Goal: Transaction & Acquisition: Book appointment/travel/reservation

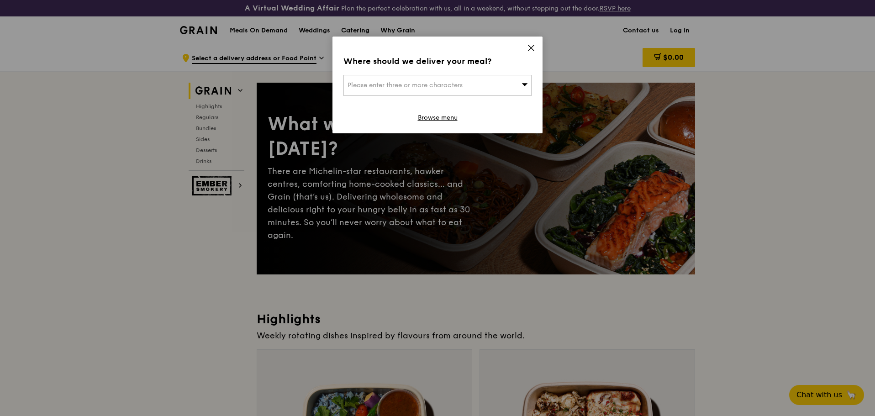
click at [530, 47] on icon at bounding box center [530, 47] width 5 height 5
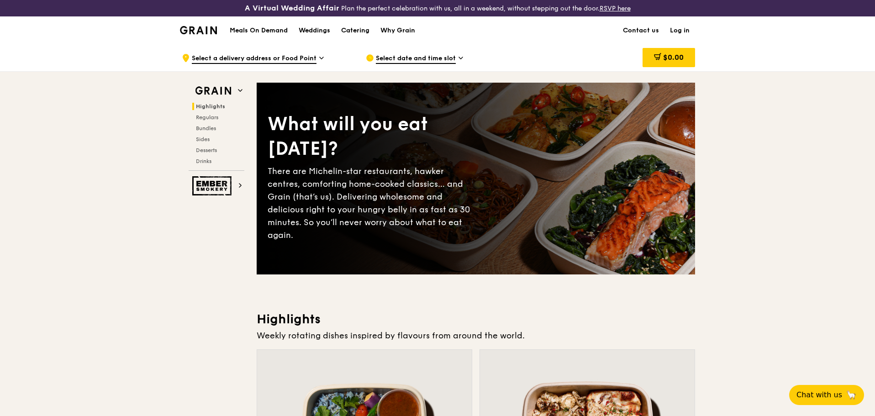
click at [212, 28] on img at bounding box center [198, 30] width 37 height 8
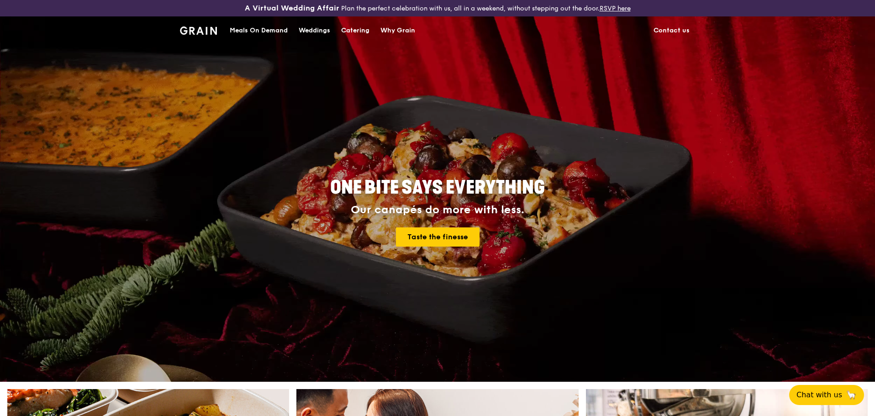
click at [354, 28] on div "Catering" at bounding box center [355, 30] width 28 height 27
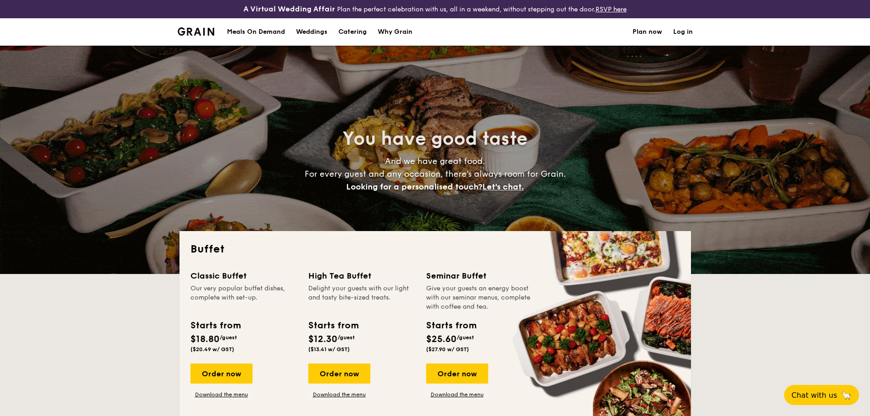
select select
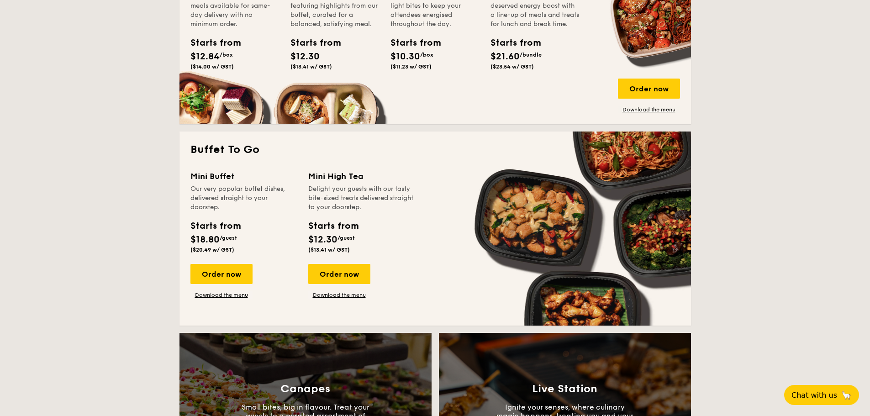
scroll to position [548, 0]
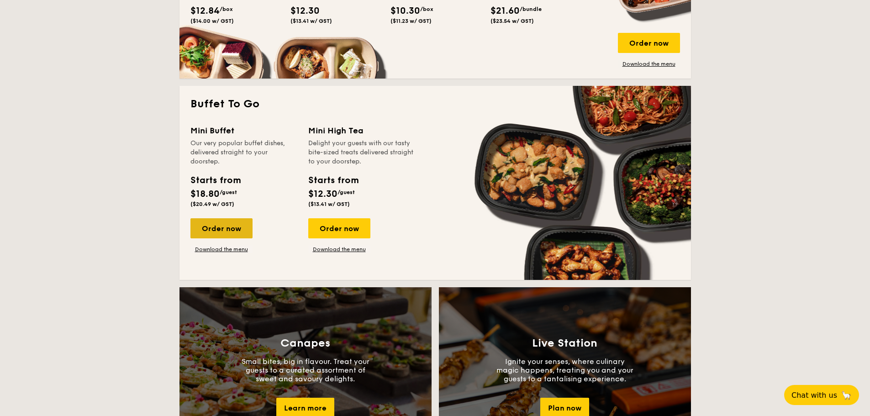
click at [227, 231] on div "Order now" at bounding box center [221, 228] width 62 height 20
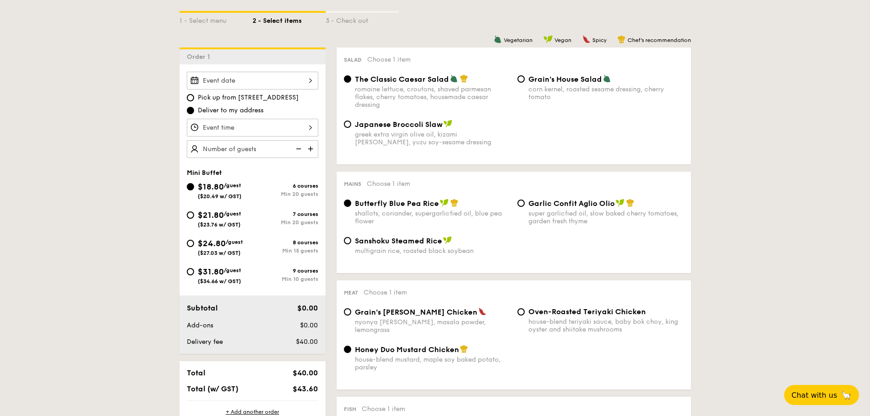
scroll to position [274, 0]
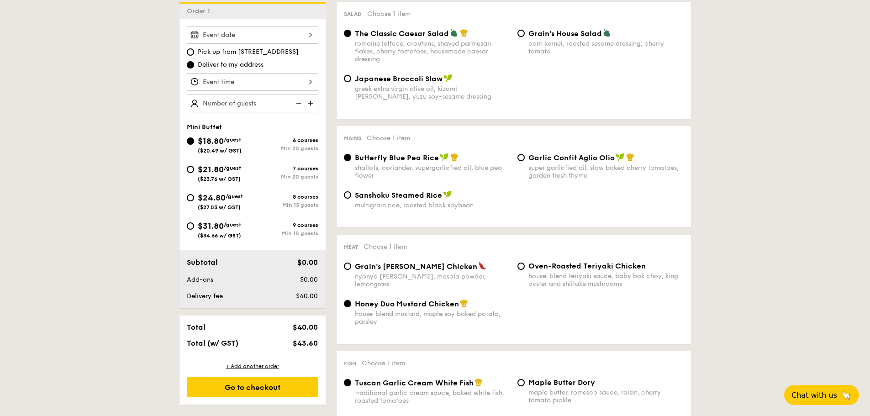
click at [285, 32] on div at bounding box center [253, 35] width 132 height 18
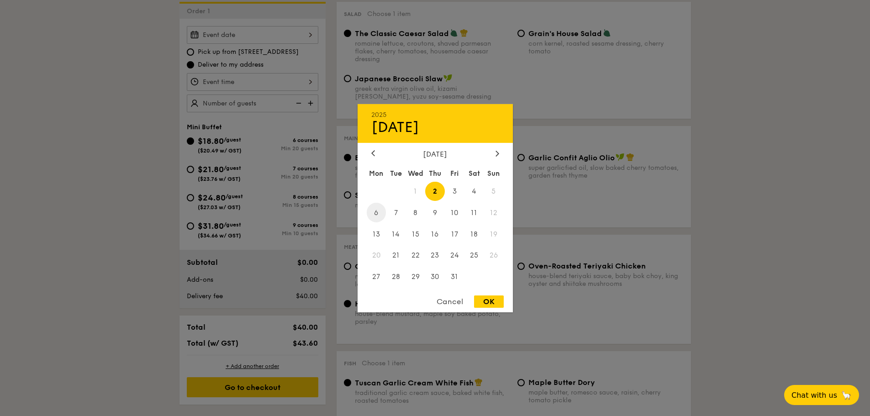
click at [378, 214] on span "6" at bounding box center [377, 213] width 20 height 20
click at [482, 303] on div "OK" at bounding box center [489, 302] width 30 height 12
type input "Oct 06, 2025"
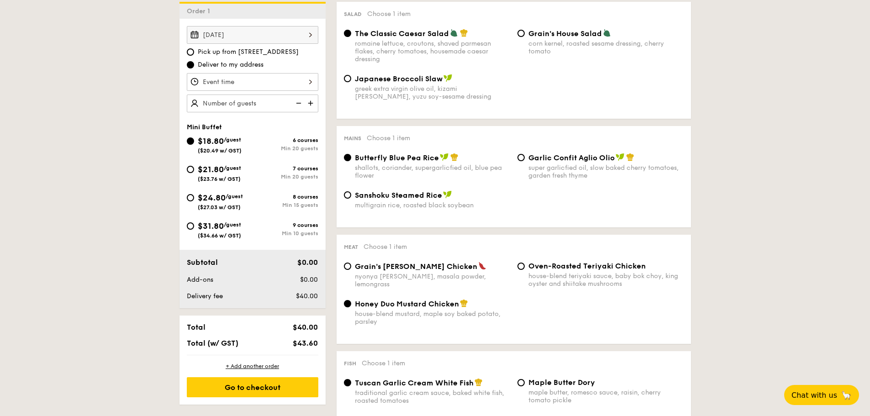
click at [313, 104] on img at bounding box center [312, 103] width 14 height 17
click at [300, 104] on img at bounding box center [298, 103] width 14 height 17
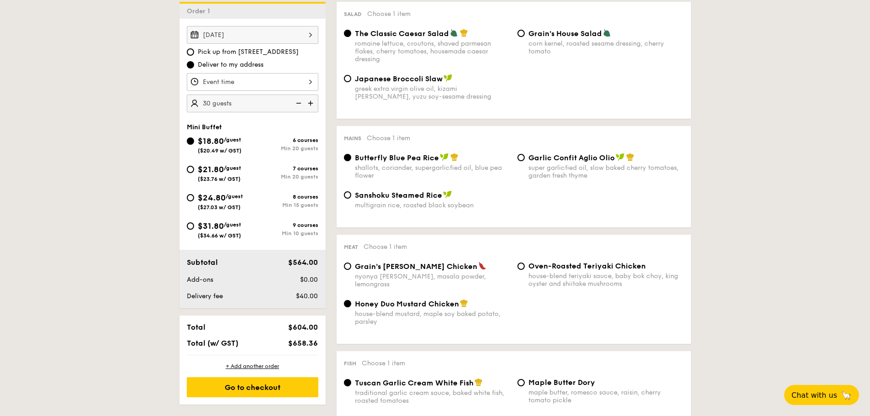
click at [300, 103] on img at bounding box center [298, 103] width 14 height 17
click at [300, 104] on img at bounding box center [298, 103] width 14 height 17
type input "20 guests"
click at [300, 104] on img at bounding box center [298, 103] width 14 height 17
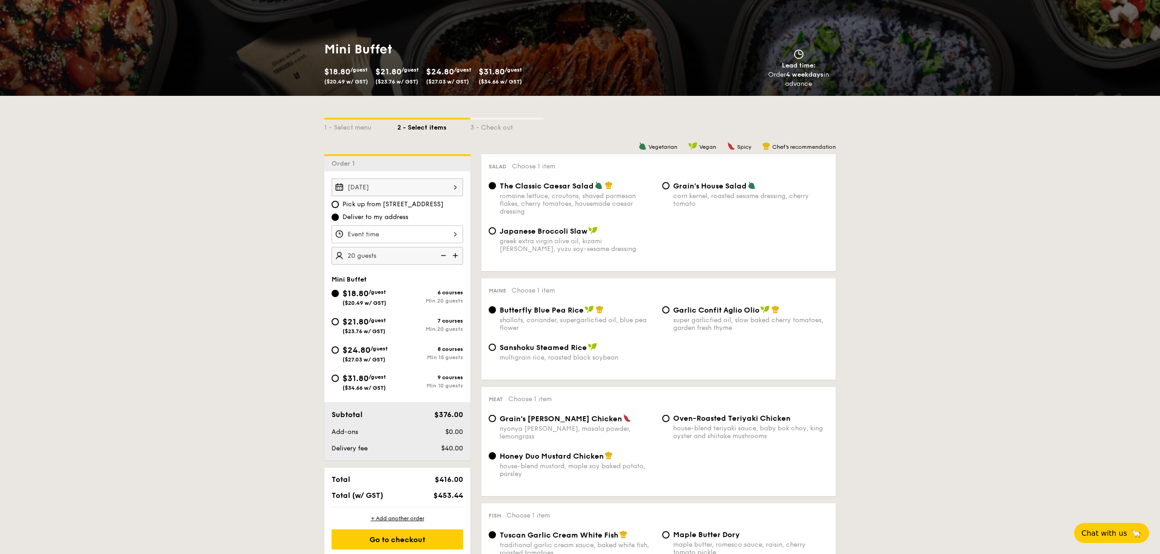
scroll to position [243, 0]
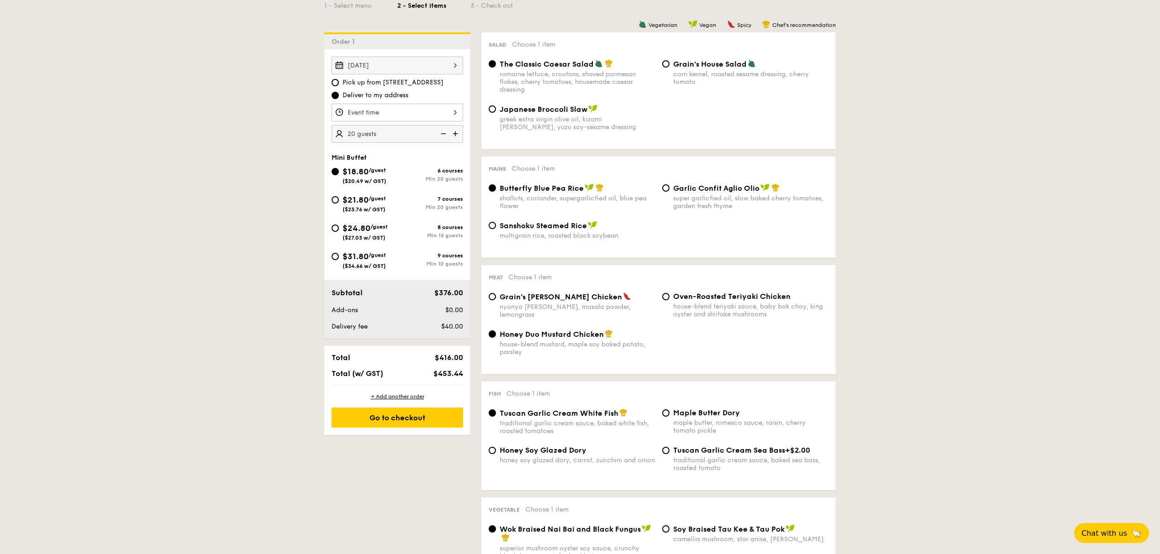
click at [681, 195] on div "Garlic Confit Aglio Olio super garlicfied oil, slow baked cherry tomatoes, gard…" at bounding box center [750, 197] width 155 height 26
click at [670, 192] on input "Garlic Confit Aglio Olio super garlicfied oil, slow baked cherry tomatoes, gard…" at bounding box center [665, 188] width 7 height 7
radio input "true"
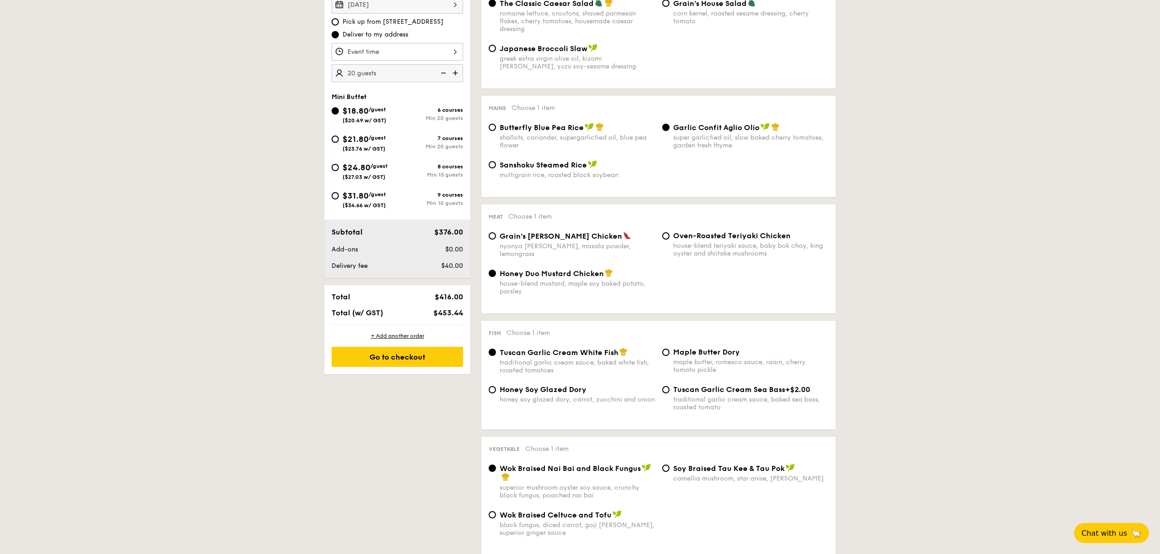
scroll to position [426, 0]
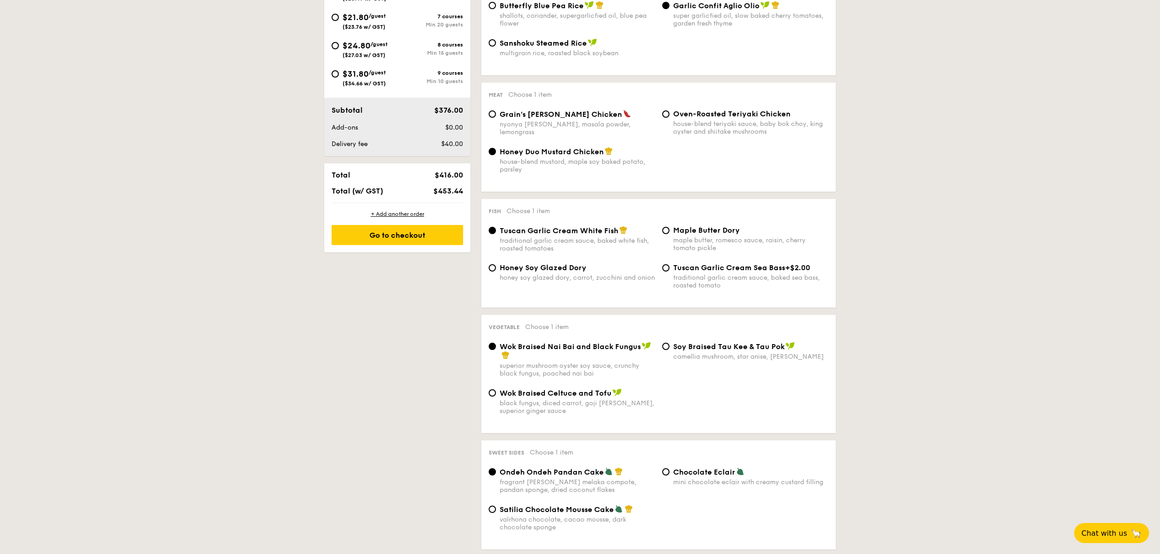
click at [575, 272] on span "Honey Soy Glazed Dory" at bounding box center [543, 268] width 87 height 9
click at [496, 272] on input "Honey Soy Glazed Dory honey soy glazed dory, carrot, zucchini and onion" at bounding box center [492, 267] width 7 height 7
radio input "true"
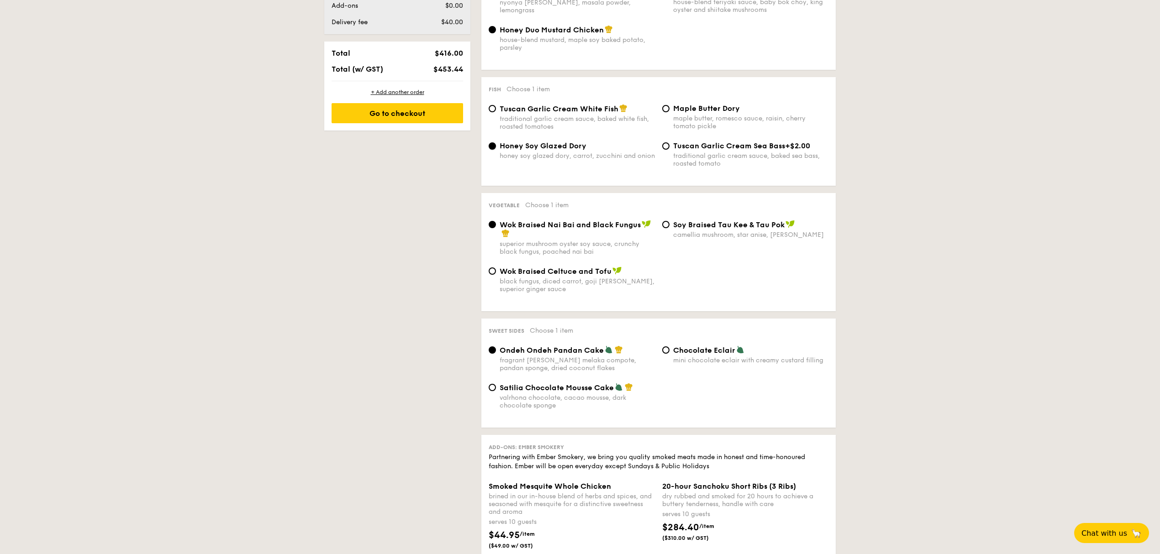
scroll to position [670, 0]
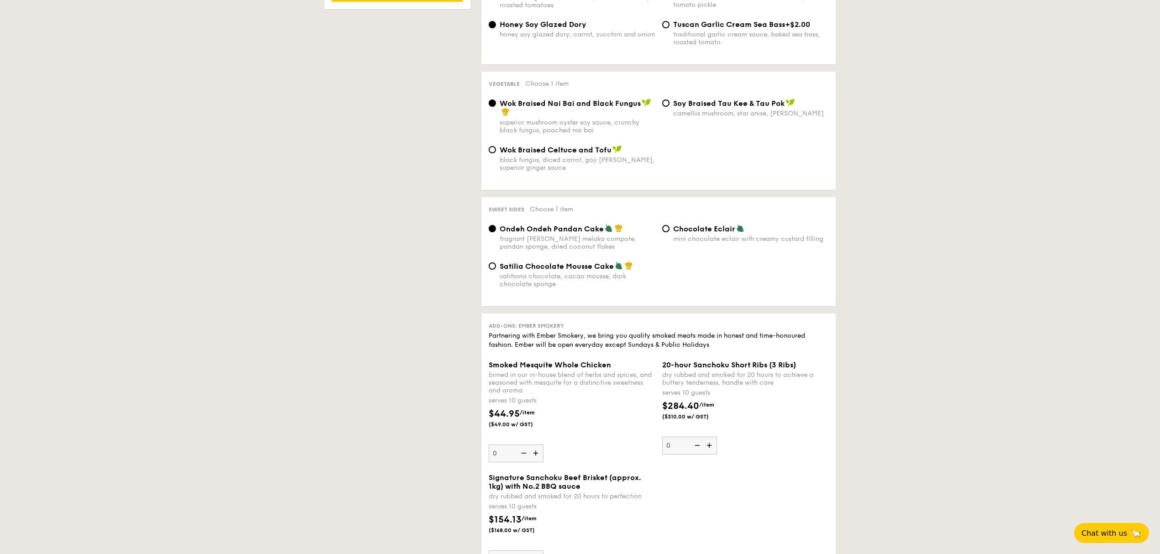
click at [709, 240] on div "mini chocolate eclair with creamy custard filling" at bounding box center [750, 239] width 155 height 8
click at [670, 232] on input "Chocolate Eclair mini chocolate eclair with creamy custard filling" at bounding box center [665, 228] width 7 height 7
radio input "true"
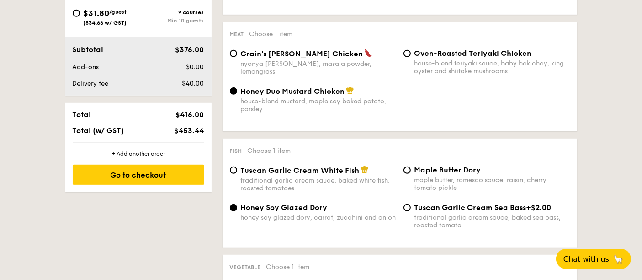
scroll to position [538, 0]
